Goal: Purchase product/service

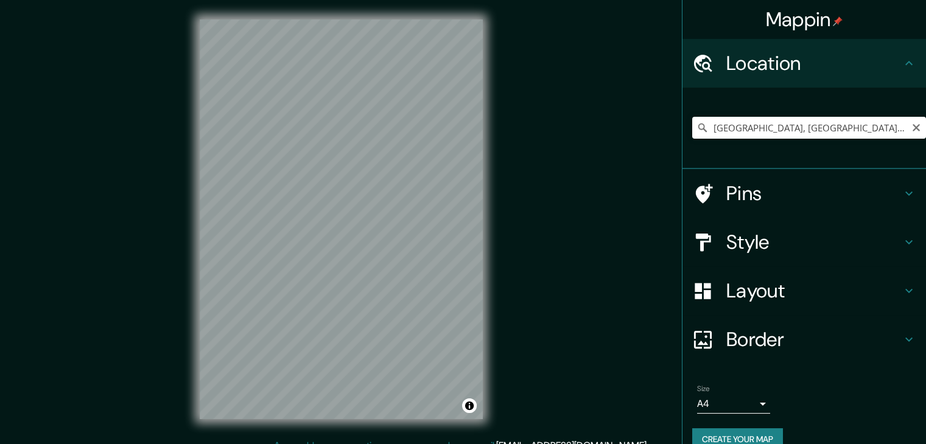
type input "[GEOGRAPHIC_DATA], [GEOGRAPHIC_DATA], [GEOGRAPHIC_DATA][PERSON_NAME], [GEOGRAPH…"
drag, startPoint x: 728, startPoint y: 122, endPoint x: 729, endPoint y: 103, distance: 18.9
click at [729, 103] on div "[GEOGRAPHIC_DATA], [GEOGRAPHIC_DATA], [GEOGRAPHIC_DATA][PERSON_NAME], [GEOGRAPH…" at bounding box center [809, 127] width 234 height 61
click at [906, 130] on div "[GEOGRAPHIC_DATA], [GEOGRAPHIC_DATA], [GEOGRAPHIC_DATA][PERSON_NAME], [GEOGRAPH…" at bounding box center [809, 128] width 234 height 22
click at [912, 127] on icon "Clear" at bounding box center [915, 127] width 7 height 7
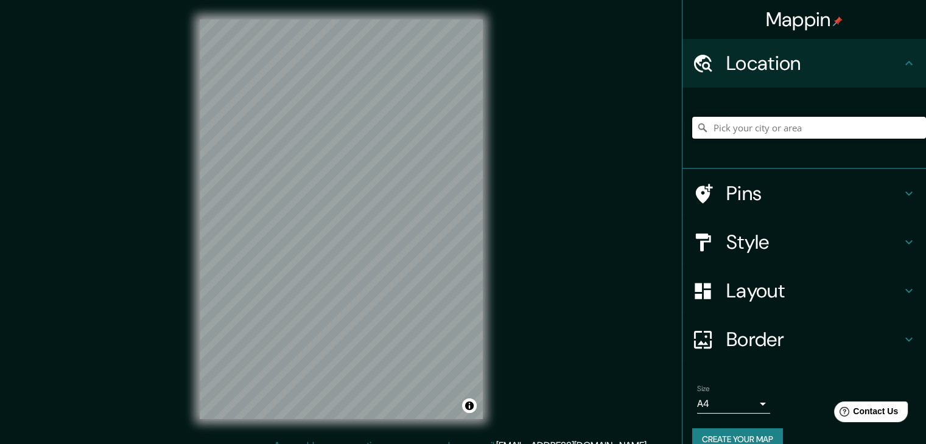
type input "v"
paste input "[GEOGRAPHIC_DATA]"
type input "[GEOGRAPHIC_DATA]"
drag, startPoint x: 909, startPoint y: 124, endPoint x: 892, endPoint y: 125, distance: 17.1
click at [911, 124] on icon "Clear" at bounding box center [916, 128] width 10 height 10
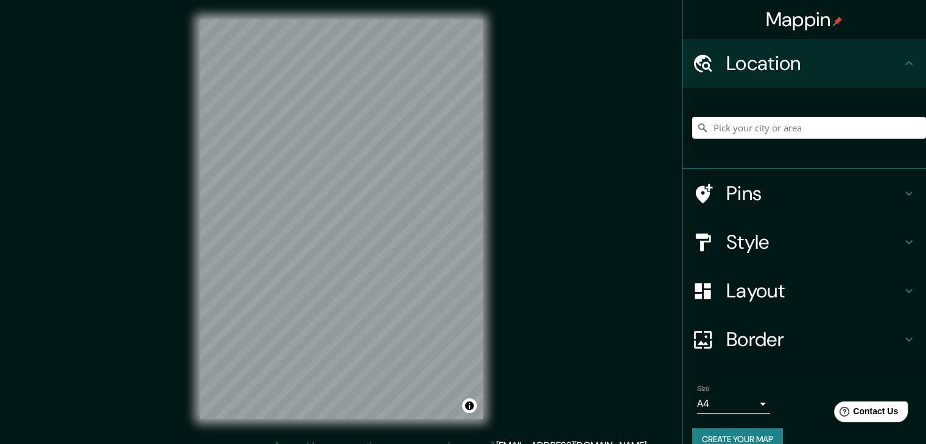
click at [820, 125] on input "Pick your city or area" at bounding box center [809, 128] width 234 height 22
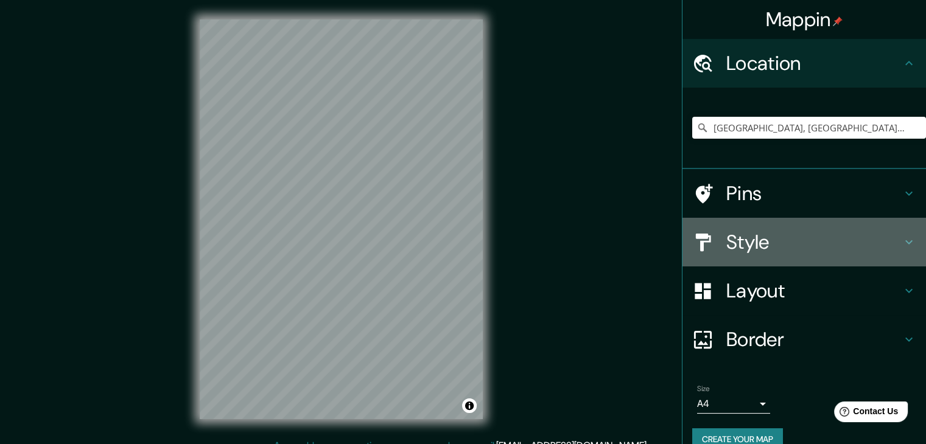
click at [749, 241] on h4 "Style" at bounding box center [813, 242] width 175 height 24
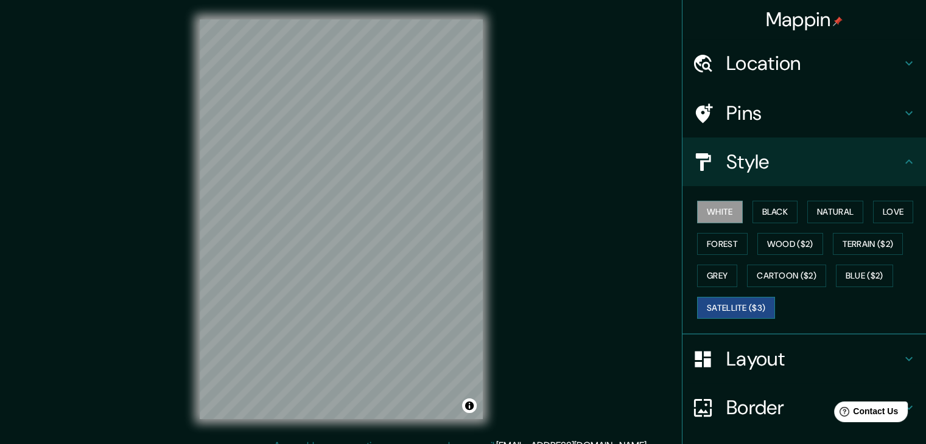
click at [724, 305] on button "Satellite ($3)" at bounding box center [736, 308] width 78 height 23
click at [795, 34] on div "Mappin" at bounding box center [803, 19] width 243 height 39
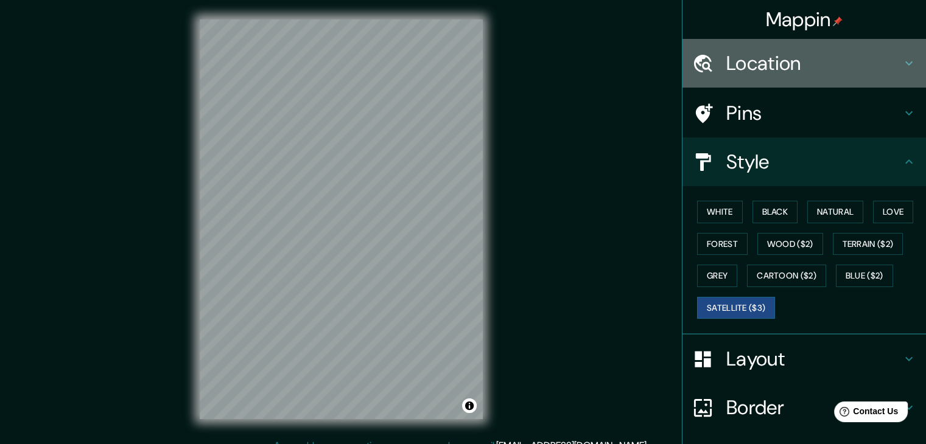
click at [782, 74] on h4 "Location" at bounding box center [813, 63] width 175 height 24
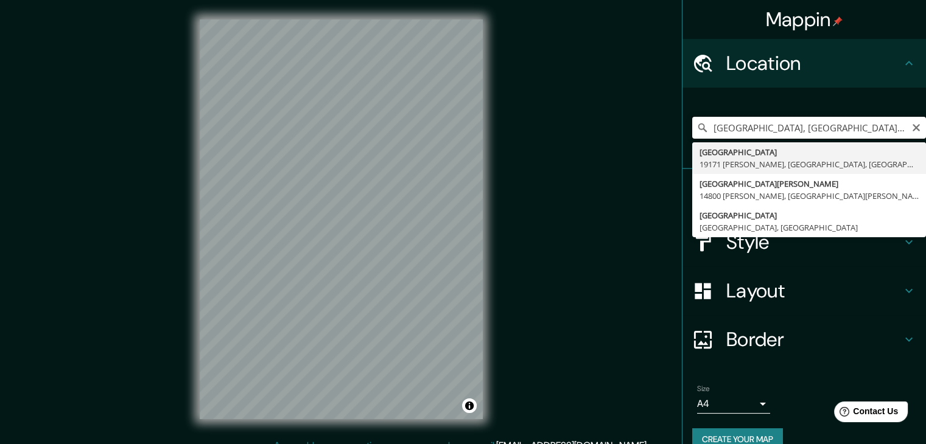
click at [864, 129] on input "[GEOGRAPHIC_DATA], [GEOGRAPHIC_DATA][PERSON_NAME], [GEOGRAPHIC_DATA][PERSON_NAM…" at bounding box center [809, 128] width 234 height 22
type input "[GEOGRAPHIC_DATA], [GEOGRAPHIC_DATA], [GEOGRAPHIC_DATA]"
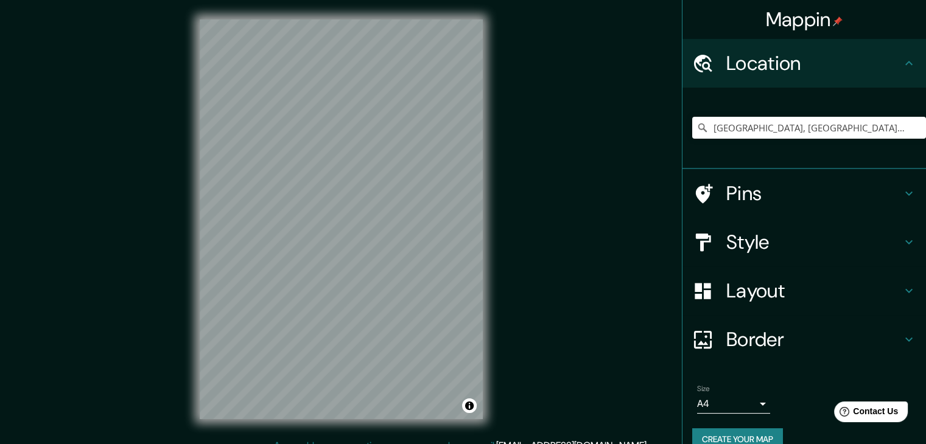
click at [531, 281] on div "Mappin Location [GEOGRAPHIC_DATA], [GEOGRAPHIC_DATA], [GEOGRAPHIC_DATA] Pins St…" at bounding box center [463, 229] width 926 height 458
click at [484, 232] on div "© Mapbox © OpenStreetMap Improve this map © Maxar" at bounding box center [341, 219] width 322 height 439
click at [508, 249] on div "Mappin Location [GEOGRAPHIC_DATA], [GEOGRAPHIC_DATA], [GEOGRAPHIC_DATA] Pins St…" at bounding box center [463, 229] width 926 height 458
click at [808, 242] on h4 "Style" at bounding box center [813, 242] width 175 height 24
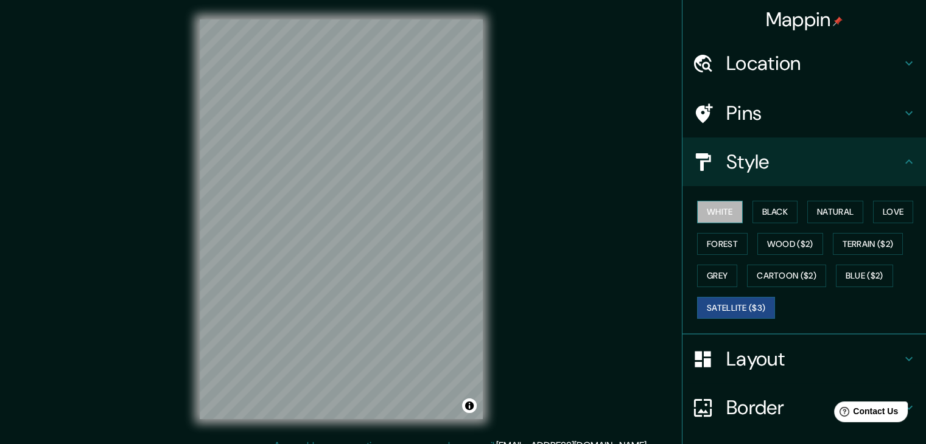
click at [704, 205] on button "White" at bounding box center [720, 212] width 46 height 23
click at [773, 208] on button "Black" at bounding box center [775, 212] width 46 height 23
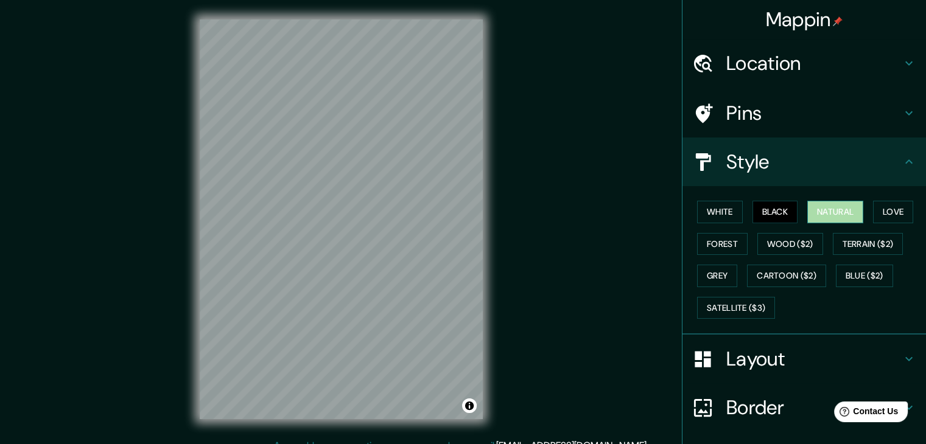
click at [813, 212] on button "Natural" at bounding box center [835, 212] width 56 height 23
click at [884, 209] on button "Love" at bounding box center [893, 212] width 40 height 23
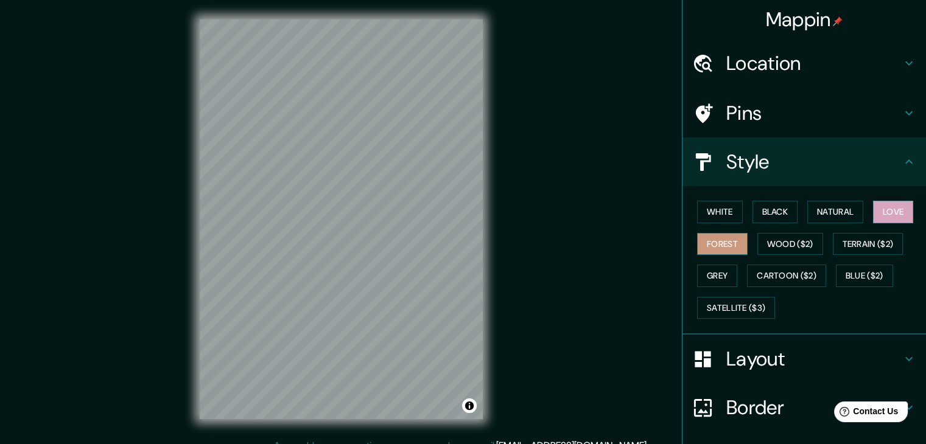
click at [720, 240] on button "Forest" at bounding box center [722, 244] width 51 height 23
click at [697, 273] on button "Grey" at bounding box center [717, 276] width 40 height 23
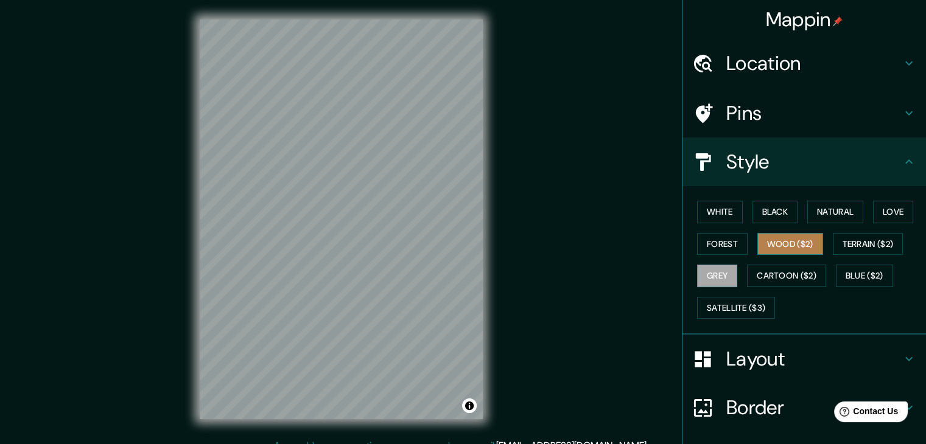
click at [763, 246] on button "Wood ($2)" at bounding box center [790, 244] width 66 height 23
